Goal: Communication & Community: Answer question/provide support

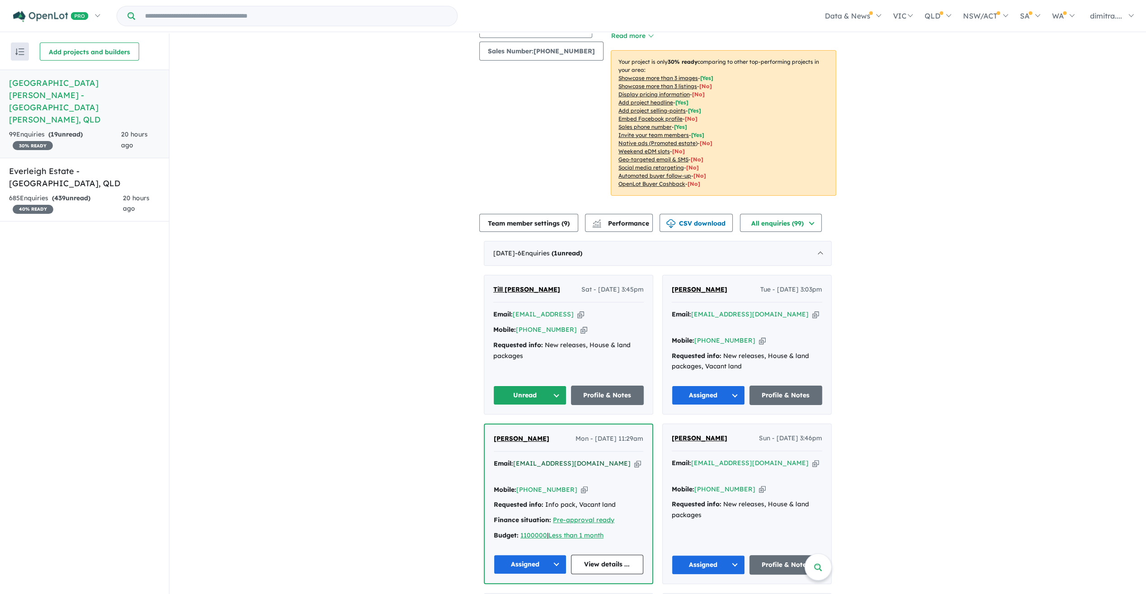
scroll to position [181, 0]
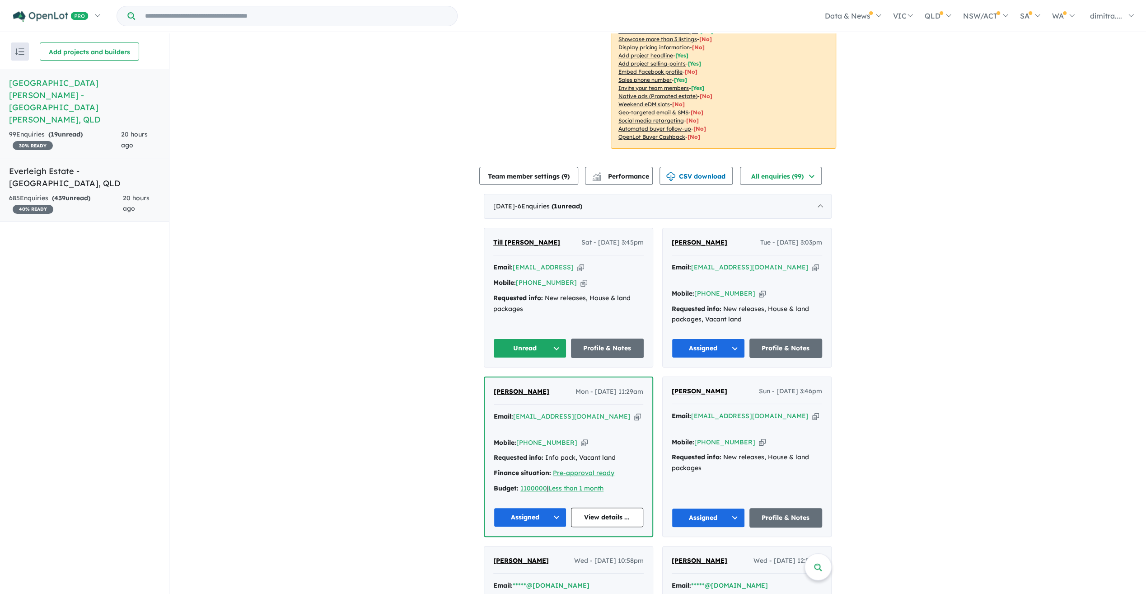
click at [112, 193] on div "685 Enquir ies ( 439 unread) 40 % READY" at bounding box center [66, 204] width 114 height 22
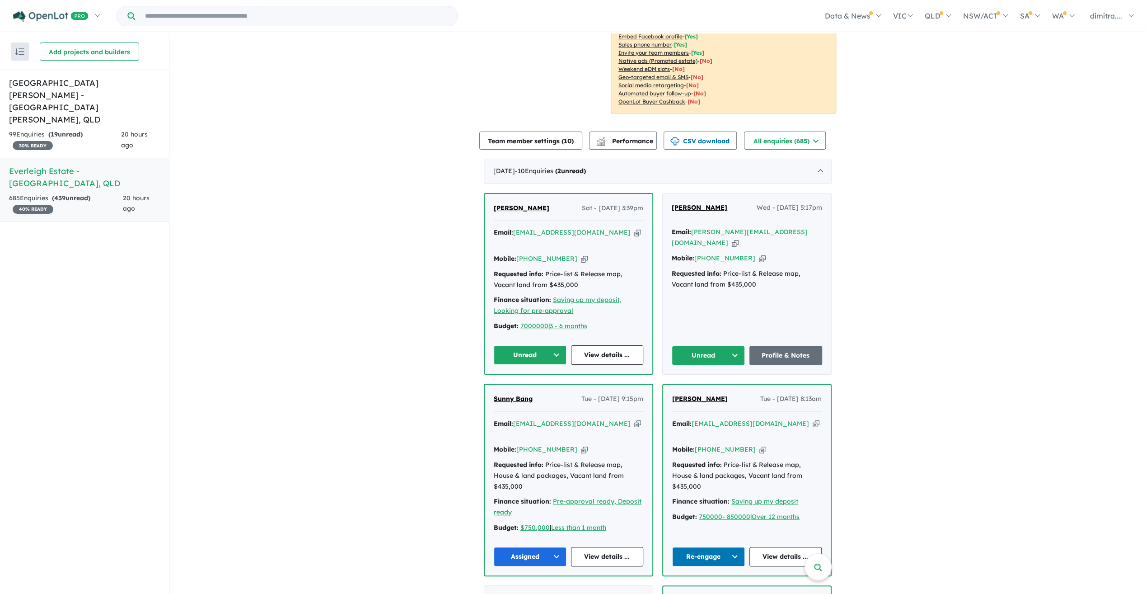
scroll to position [181, 0]
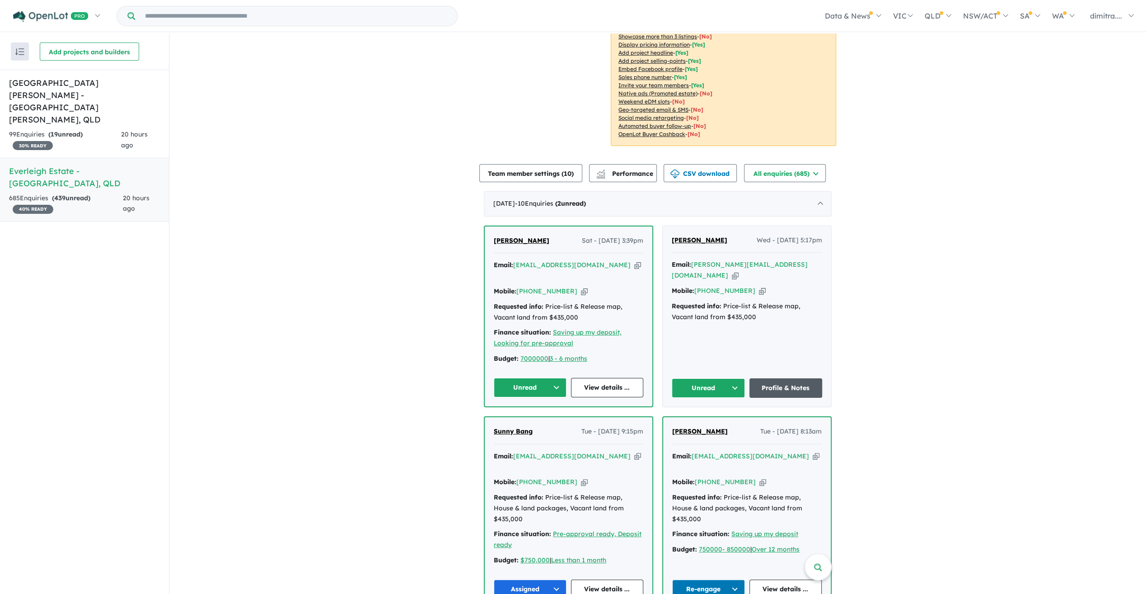
click at [574, 268] on link "Profile & Notes" at bounding box center [786, 387] width 73 height 19
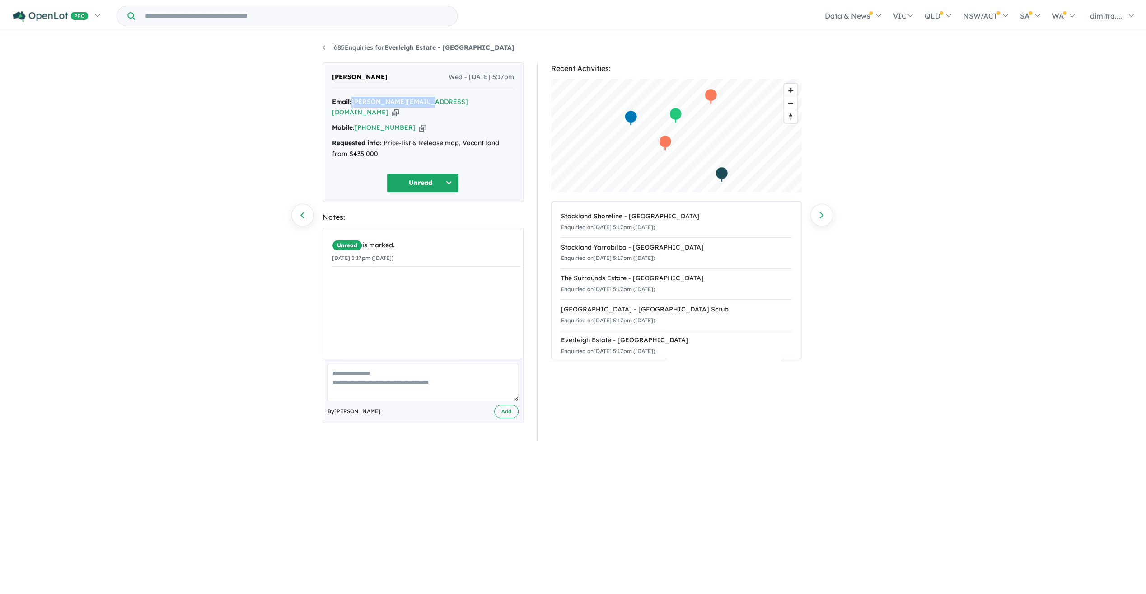
drag, startPoint x: 352, startPoint y: 99, endPoint x: 424, endPoint y: 104, distance: 71.5
click at [424, 104] on div "Email: tony.ly635@gmail.com Copied!" at bounding box center [423, 108] width 182 height 22
drag, startPoint x: 424, startPoint y: 104, endPoint x: 419, endPoint y: 104, distance: 5.0
copy a%20Everleigh%20Estate%20-%20Greenbank"] "[PERSON_NAME][EMAIL_ADDRESS][DOMAIN_NAME]"
drag, startPoint x: 405, startPoint y: 116, endPoint x: 357, endPoint y: 117, distance: 47.5
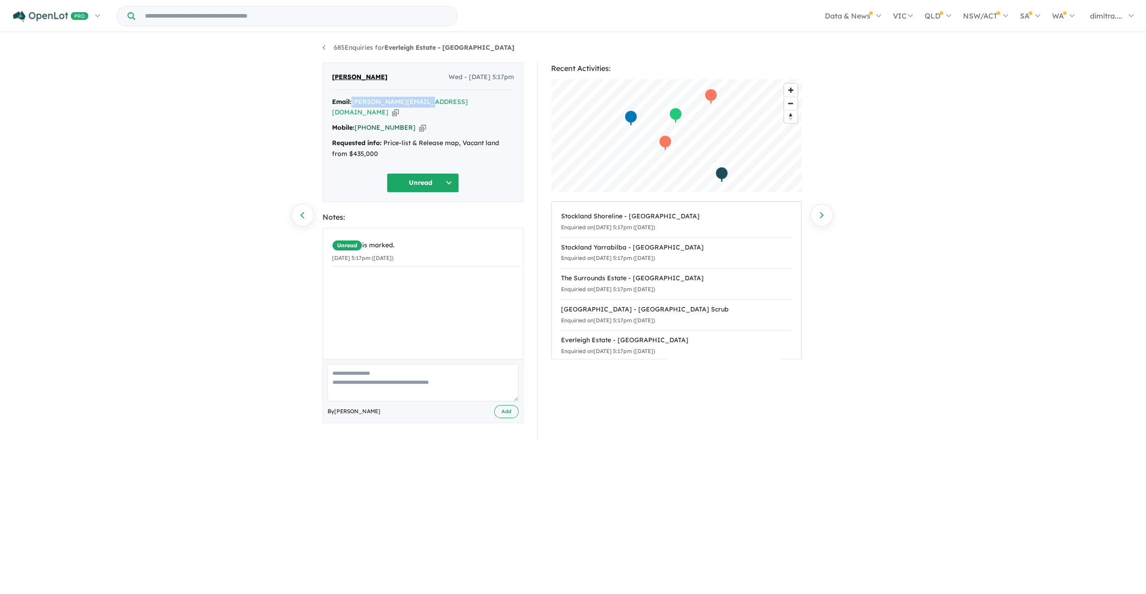
click at [357, 122] on div "Mobile: +61 424 991 568 Copied!" at bounding box center [423, 127] width 182 height 11
drag, startPoint x: 357, startPoint y: 117, endPoint x: 367, endPoint y: 117, distance: 9.5
copy link "[PHONE_NUMBER]"
click at [406, 173] on button "Unread" at bounding box center [423, 182] width 72 height 19
click at [424, 235] on button "Re-engage" at bounding box center [426, 245] width 79 height 21
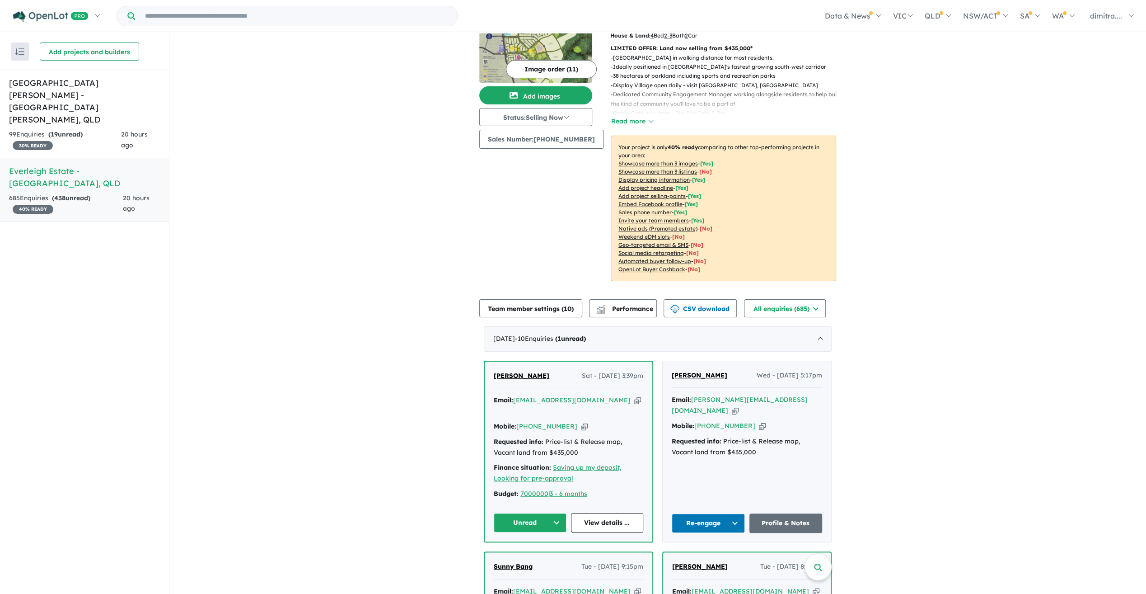
scroll to position [90, 0]
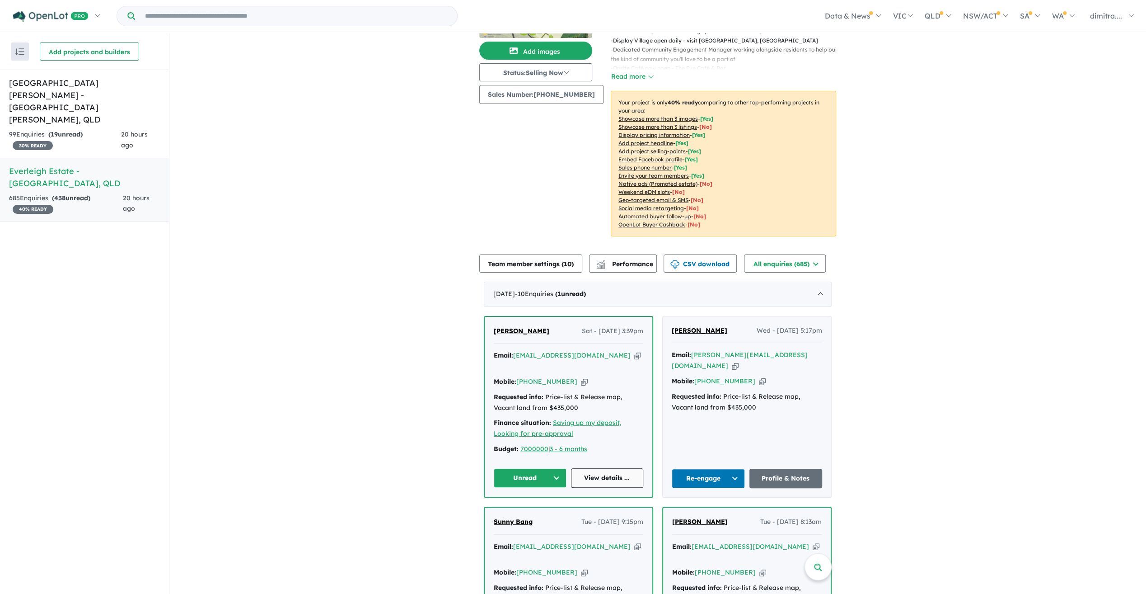
click at [602, 468] on link "View details ..." at bounding box center [607, 477] width 73 height 19
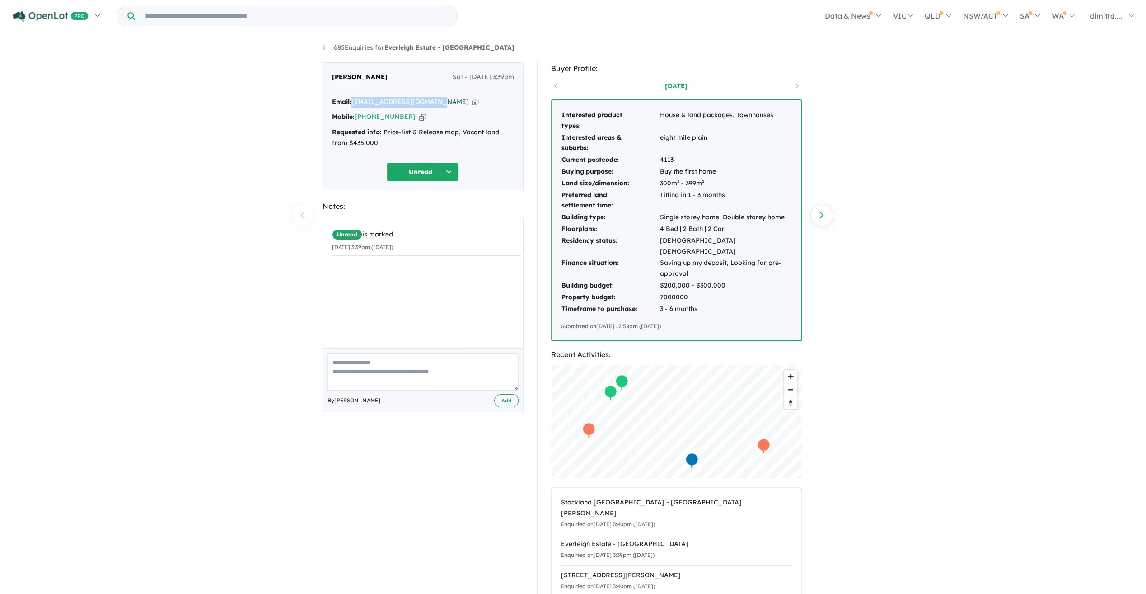
drag, startPoint x: 439, startPoint y: 101, endPoint x: 354, endPoint y: 98, distance: 84.5
click at [354, 98] on div "Email: mohitmehta4u@icloud.com Copied!" at bounding box center [423, 102] width 182 height 11
drag, startPoint x: 354, startPoint y: 98, endPoint x: 366, endPoint y: 100, distance: 12.3
copy a%20Everleigh%20Estate%20-%20Greenbank"] "mohitmehta4u@icloud.com"
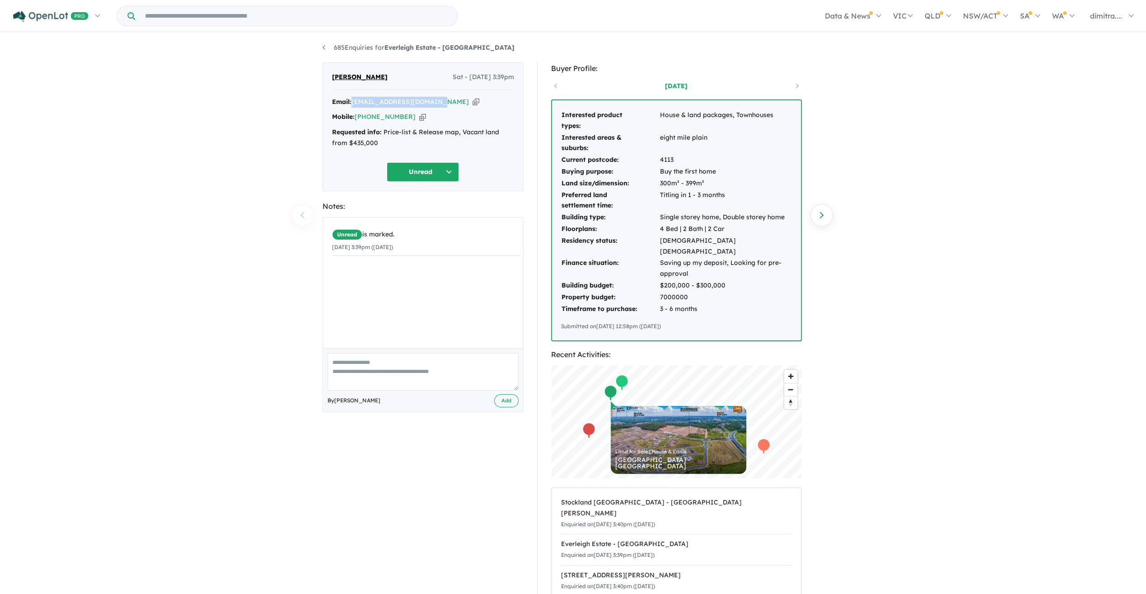
click at [416, 172] on button "Unread" at bounding box center [423, 171] width 72 height 19
click at [424, 220] on button "Assigned" at bounding box center [426, 213] width 79 height 21
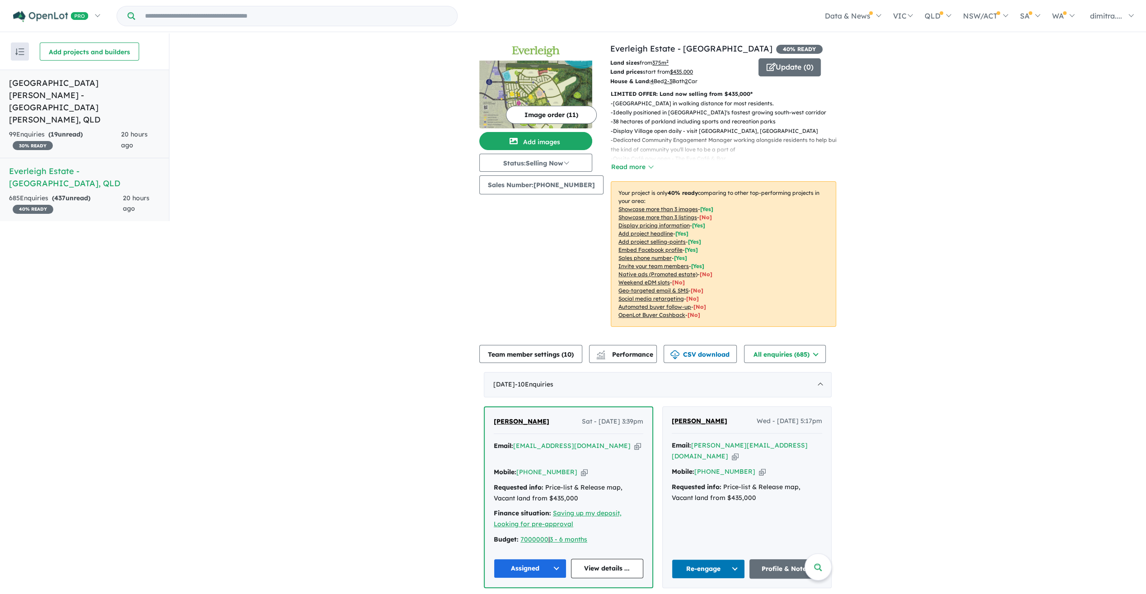
click at [100, 98] on h5 "[GEOGRAPHIC_DATA][PERSON_NAME] - [GEOGRAPHIC_DATA][PERSON_NAME] , [GEOGRAPHIC_D…" at bounding box center [84, 101] width 151 height 49
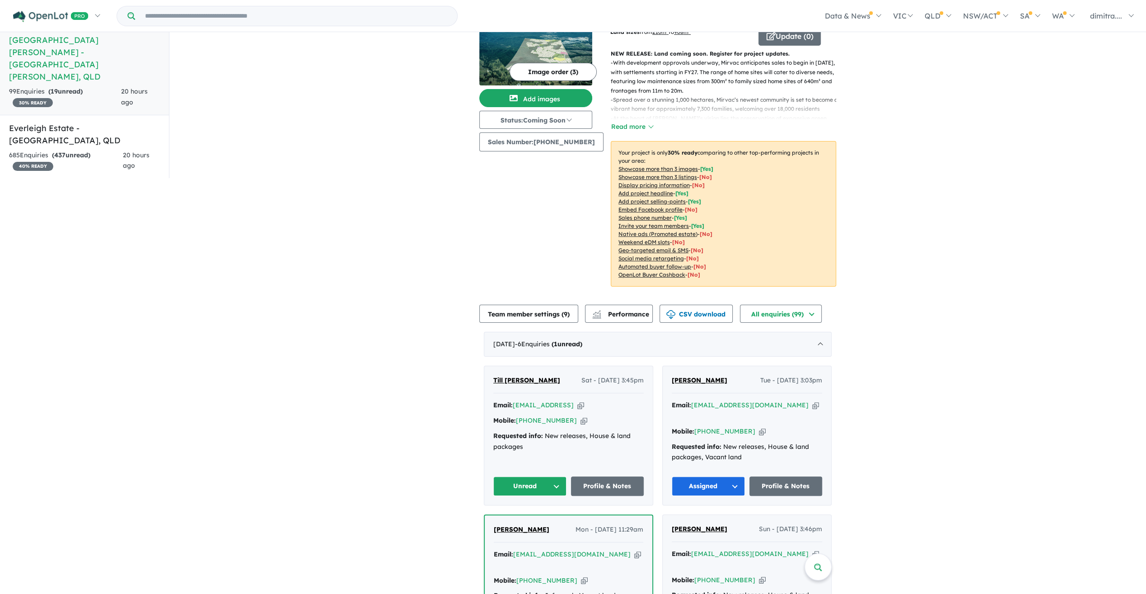
scroll to position [136, 0]
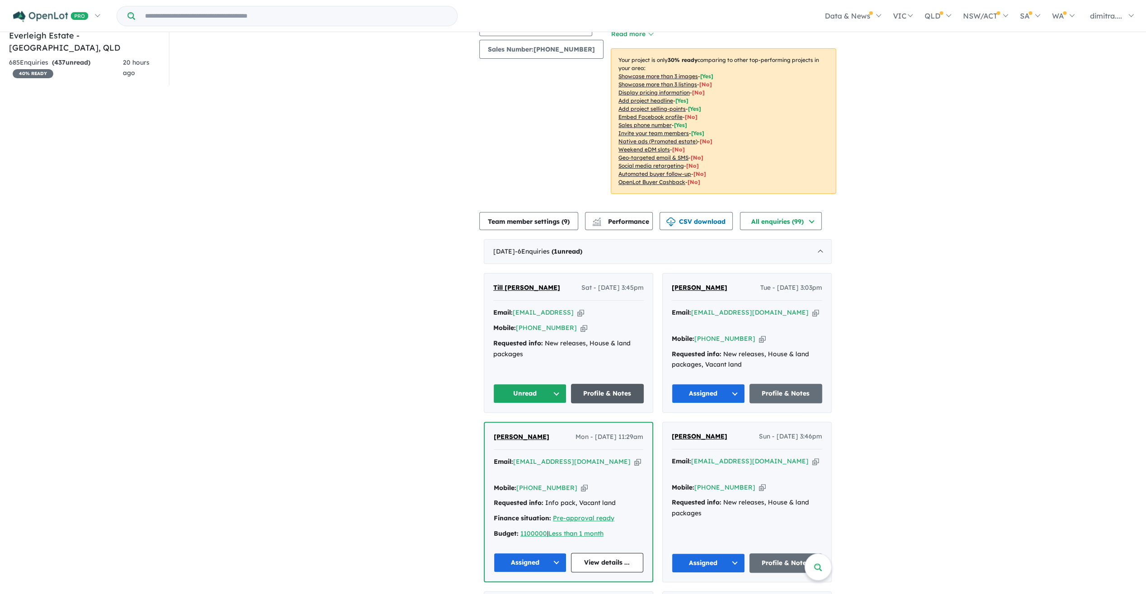
click at [603, 384] on link "Profile & Notes" at bounding box center [607, 393] width 73 height 19
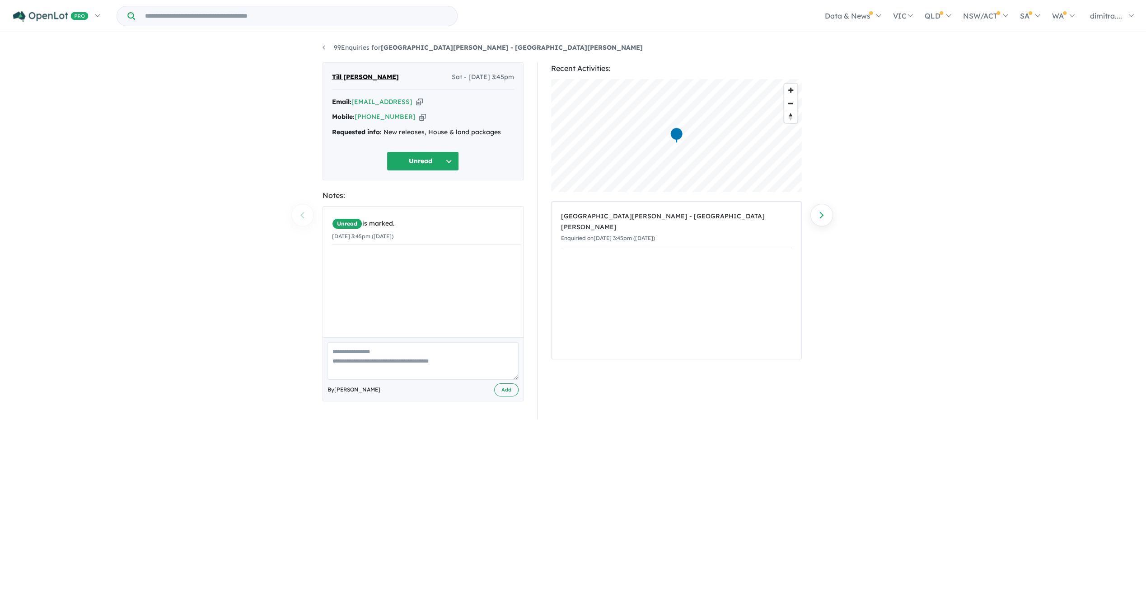
drag, startPoint x: 425, startPoint y: 102, endPoint x: 352, endPoint y: 100, distance: 72.8
click at [352, 100] on div "Email: [EMAIL_ADDRESS] Copied!" at bounding box center [423, 102] width 182 height 11
drag, startPoint x: 352, startPoint y: 100, endPoint x: 371, endPoint y: 103, distance: 18.7
copy a%20Monarch%20Glen%20Estate%20-%20Monarch%20Glen"] "[EMAIL_ADDRESS]"
drag, startPoint x: 406, startPoint y: 116, endPoint x: 355, endPoint y: 114, distance: 50.6
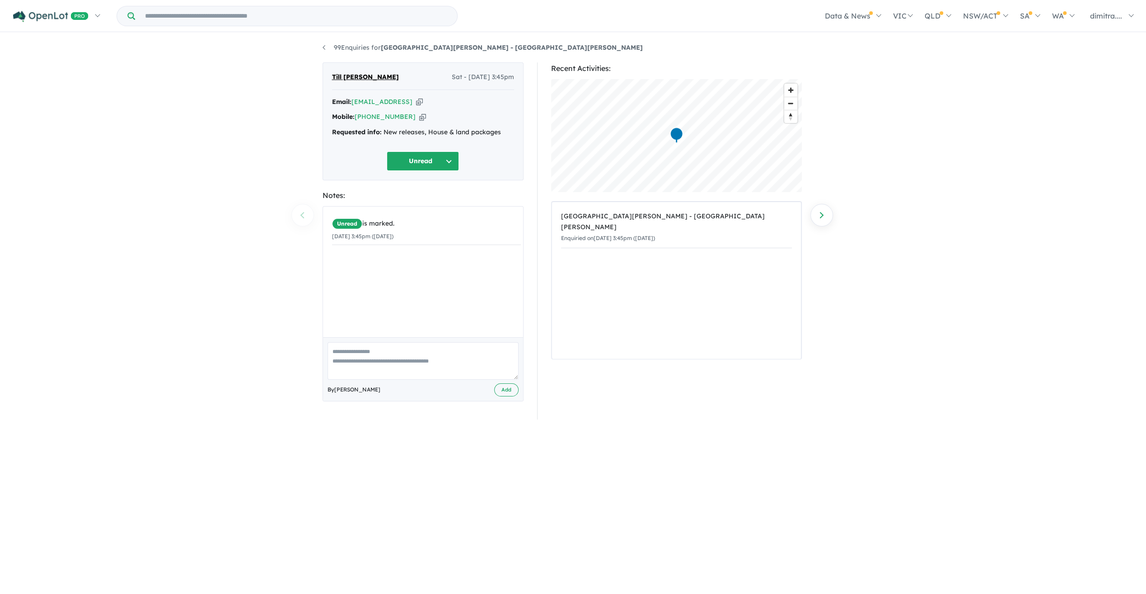
click at [355, 114] on div "Mobile: +61 411 192 062 Copied!" at bounding box center [423, 117] width 182 height 11
drag, startPoint x: 355, startPoint y: 114, endPoint x: 369, endPoint y: 116, distance: 14.1
copy div "[PHONE_NUMBER]"
drag, startPoint x: 373, startPoint y: 78, endPoint x: 330, endPoint y: 75, distance: 42.6
click at [330, 75] on div "Till Thampy Sat - 11/10/2025, 3:45pm Email: tillthampy@gmail.comt Copied! Mobil…" at bounding box center [423, 121] width 201 height 118
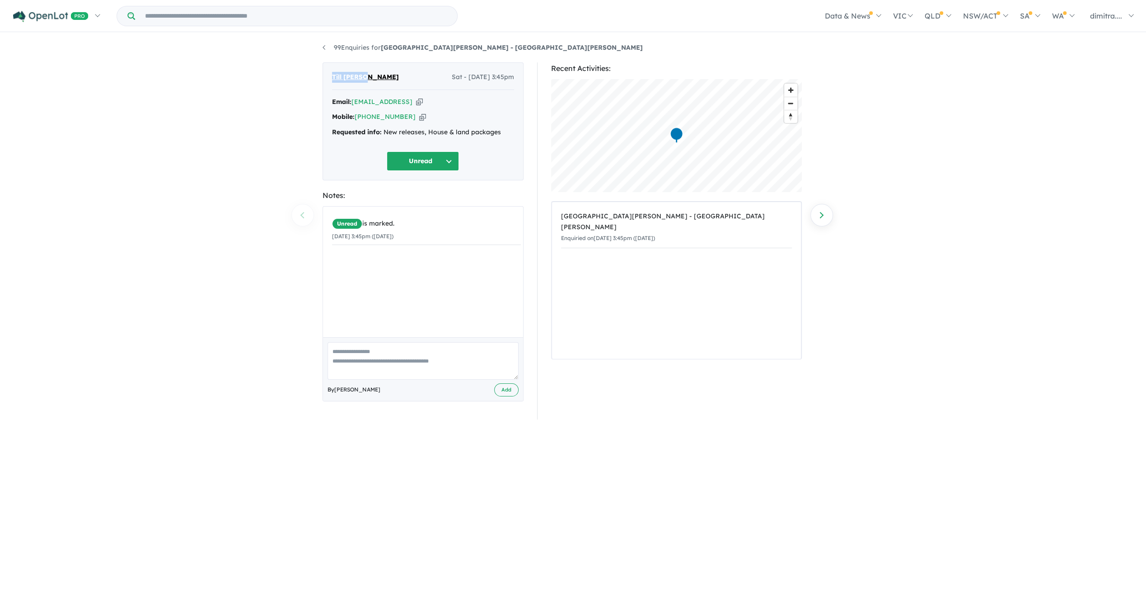
drag, startPoint x: 330, startPoint y: 75, endPoint x: 344, endPoint y: 77, distance: 13.7
copy span "Till [PERSON_NAME]"
click at [422, 160] on button "Unread" at bounding box center [423, 160] width 72 height 19
click at [422, 201] on button "Assigned" at bounding box center [426, 203] width 79 height 21
